Goal: Book appointment/travel/reservation

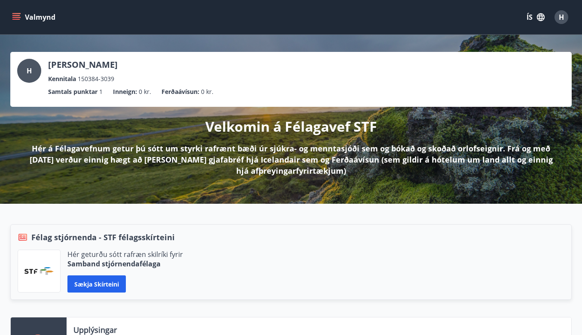
click at [19, 15] on icon "menu" at bounding box center [16, 15] width 8 height 1
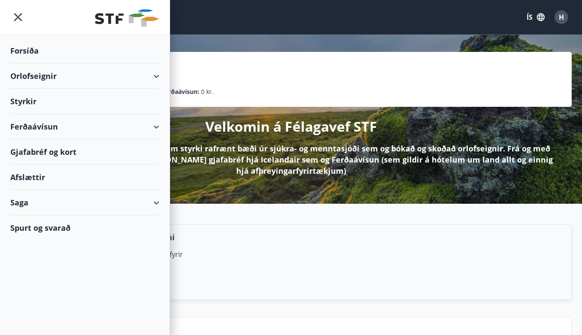
click at [128, 80] on div "Orlofseignir" at bounding box center [84, 76] width 149 height 25
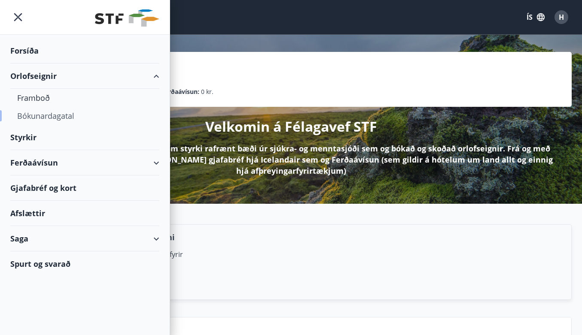
click at [87, 116] on div "Bókunardagatal" at bounding box center [84, 116] width 135 height 18
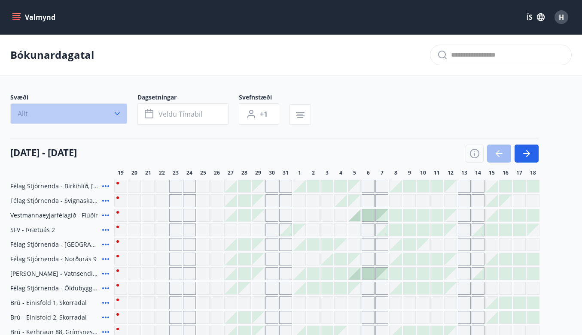
click at [119, 111] on icon "button" at bounding box center [117, 114] width 9 height 9
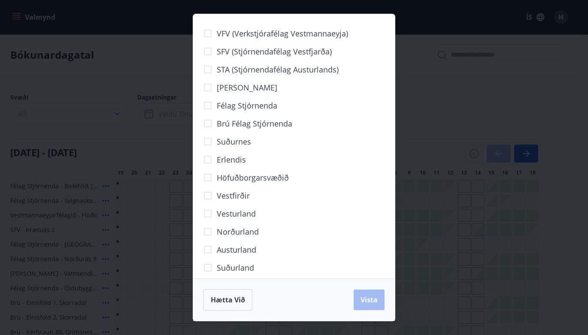
click at [244, 234] on span "Norðurland" at bounding box center [238, 231] width 42 height 11
click at [361, 295] on button "Vista" at bounding box center [369, 300] width 31 height 21
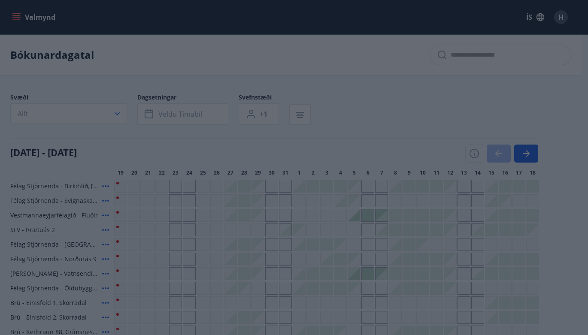
click at [158, 116] on div "VFV (Verkstjórafélag Vestmannaeyja) SFV (Stjórnendafélag Vestfjarða) STA (Stjór…" at bounding box center [294, 167] width 588 height 335
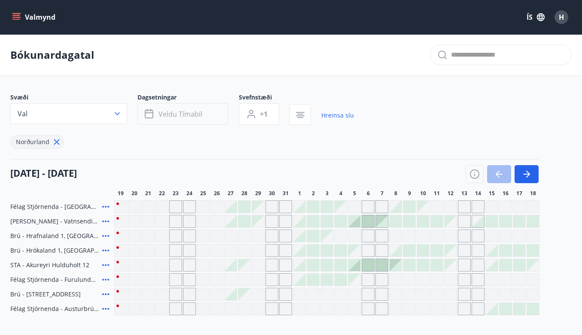
click at [155, 115] on button "Veldu tímabil" at bounding box center [182, 114] width 91 height 21
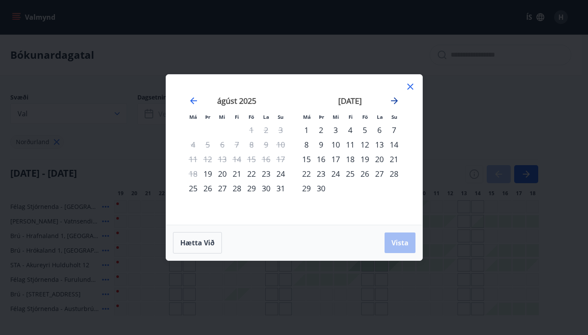
click at [394, 103] on icon "Move forward to switch to the next month." at bounding box center [395, 101] width 10 height 10
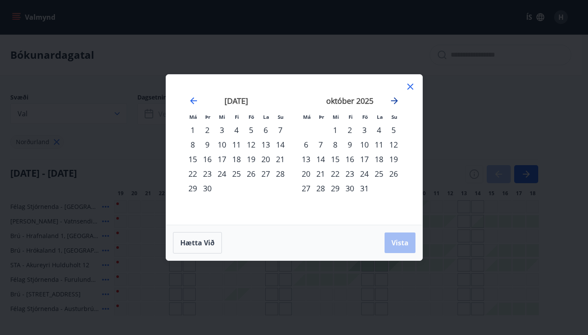
click at [394, 103] on icon "Move forward to switch to the next month." at bounding box center [395, 101] width 10 height 10
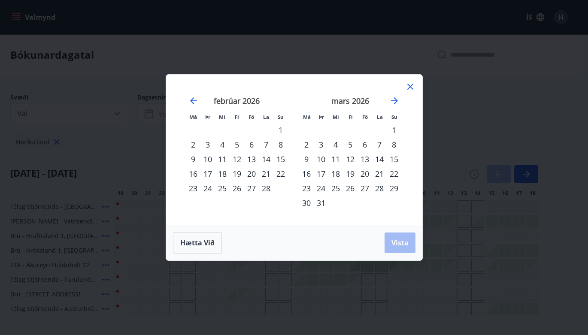
click at [249, 159] on div "13" at bounding box center [251, 159] width 15 height 15
click at [400, 240] on span "Vista" at bounding box center [400, 242] width 17 height 9
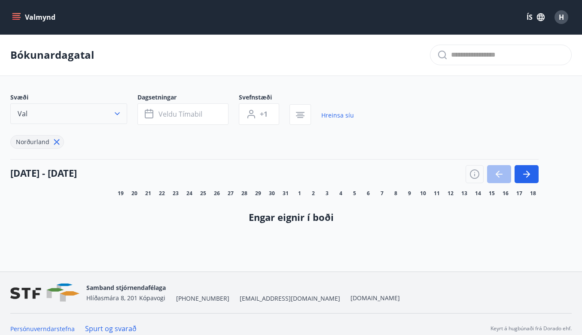
click at [118, 108] on button "Val" at bounding box center [68, 114] width 117 height 21
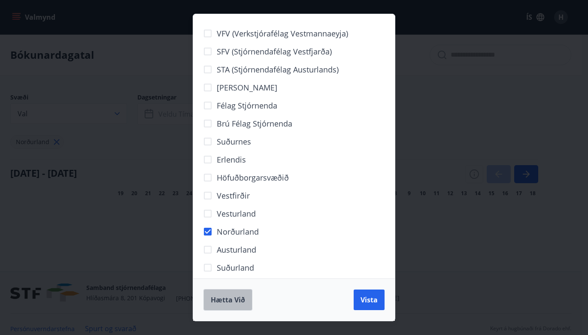
click at [229, 293] on button "Hætta við" at bounding box center [228, 299] width 49 height 21
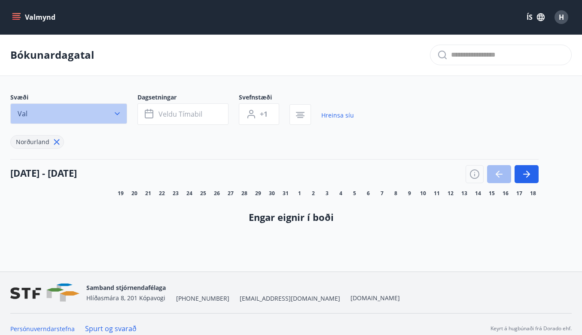
click at [116, 118] on button "Val" at bounding box center [68, 114] width 117 height 21
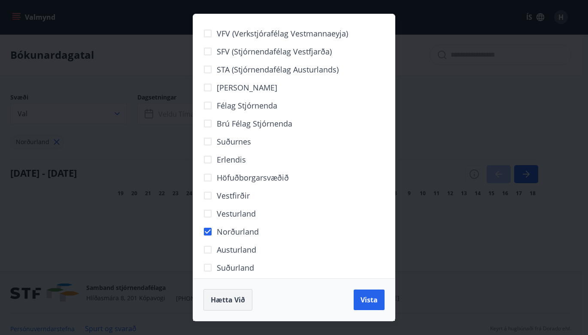
drag, startPoint x: 233, startPoint y: 308, endPoint x: 230, endPoint y: 304, distance: 5.5
click at [233, 308] on button "Hætta við" at bounding box center [228, 299] width 49 height 21
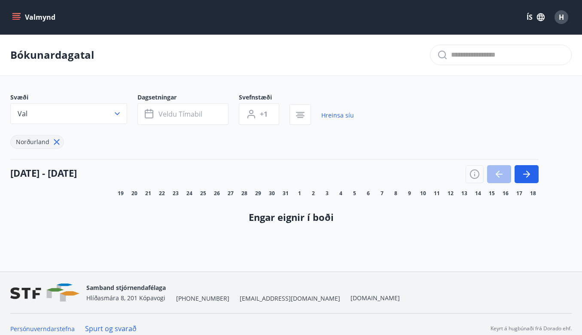
click at [59, 145] on icon at bounding box center [56, 141] width 9 height 9
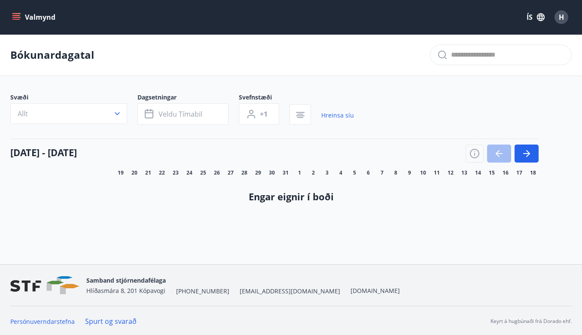
click at [56, 59] on p "Bókunardagatal" at bounding box center [52, 55] width 84 height 15
click at [30, 19] on button "Valmynd" at bounding box center [34, 16] width 49 height 15
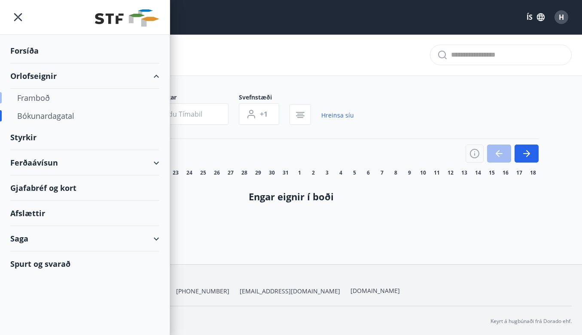
click at [49, 92] on div "Framboð" at bounding box center [84, 98] width 135 height 18
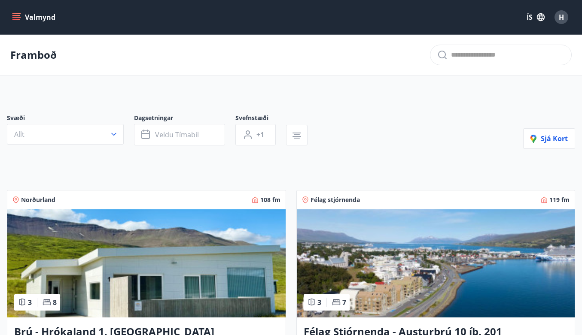
click at [25, 18] on button "Valmynd" at bounding box center [34, 16] width 49 height 15
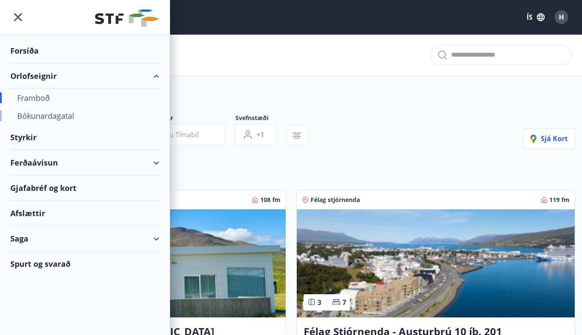
click at [46, 122] on div "Bókunardagatal" at bounding box center [84, 116] width 135 height 18
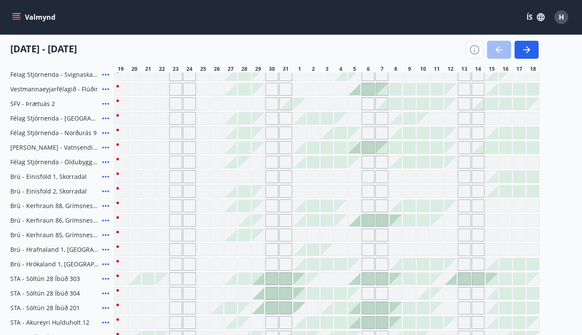
scroll to position [172, 0]
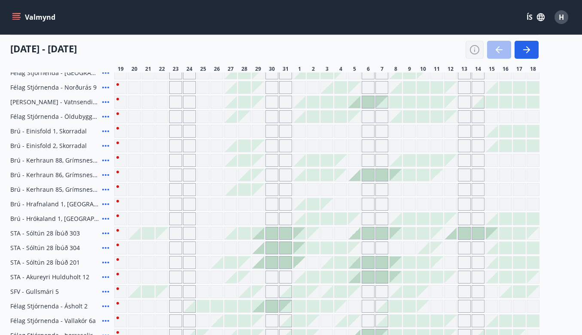
click at [472, 48] on icon "button" at bounding box center [474, 50] width 10 height 10
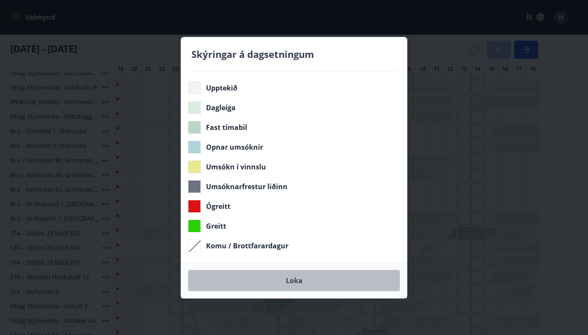
click at [301, 279] on button "Loka" at bounding box center [294, 280] width 212 height 21
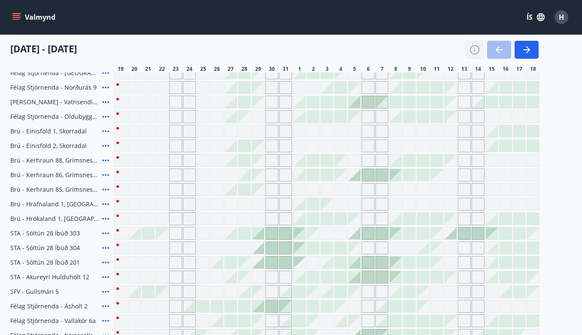
click at [470, 52] on icon "button" at bounding box center [474, 50] width 10 height 10
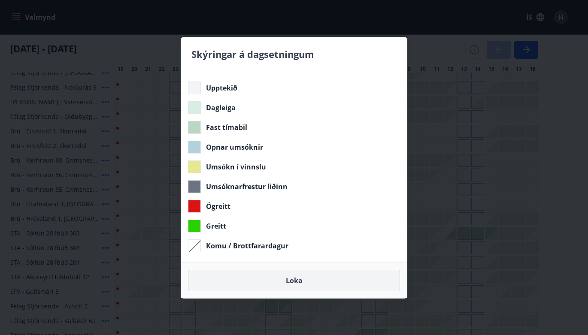
click at [282, 277] on button "Loka" at bounding box center [294, 280] width 212 height 21
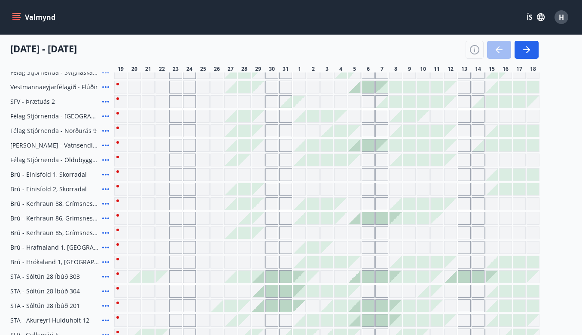
scroll to position [129, 0]
click at [534, 46] on button "button" at bounding box center [527, 50] width 24 height 18
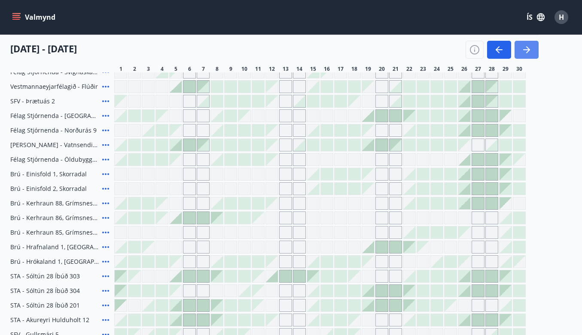
click at [520, 46] on button "button" at bounding box center [527, 50] width 24 height 18
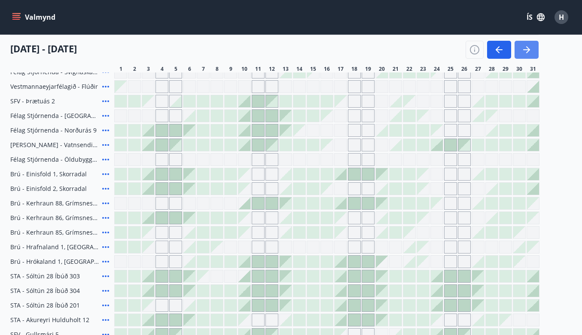
click at [524, 49] on icon "button" at bounding box center [526, 50] width 10 height 10
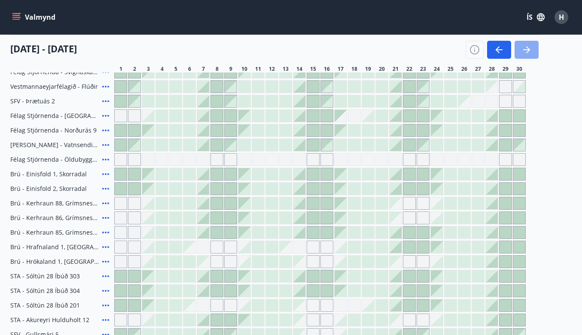
click at [524, 49] on icon "button" at bounding box center [526, 50] width 10 height 10
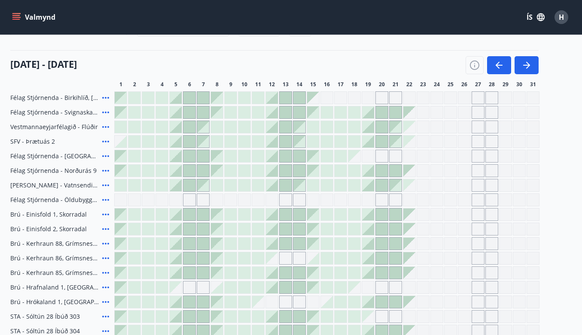
scroll to position [0, 0]
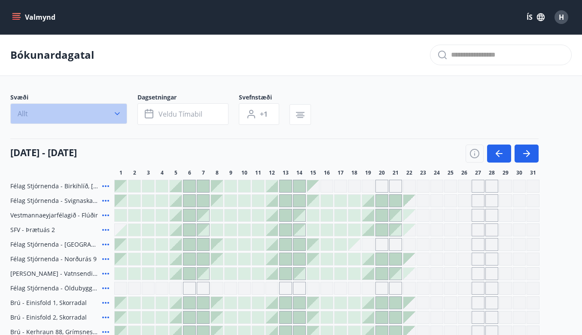
click at [116, 113] on icon "button" at bounding box center [117, 114] width 5 height 3
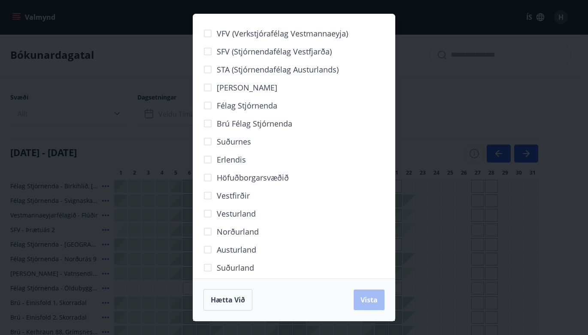
click at [120, 113] on div "VFV (Verkstjórafélag Vestmannaeyja) SFV (Stjórnendafélag Vestfjarða) STA (Stjór…" at bounding box center [294, 167] width 588 height 335
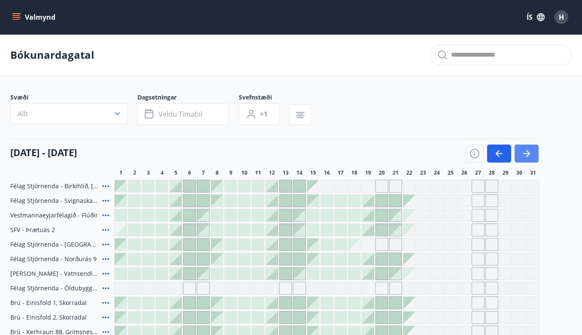
click at [530, 155] on icon "button" at bounding box center [526, 154] width 10 height 10
